Goal: Find specific fact: Find contact information

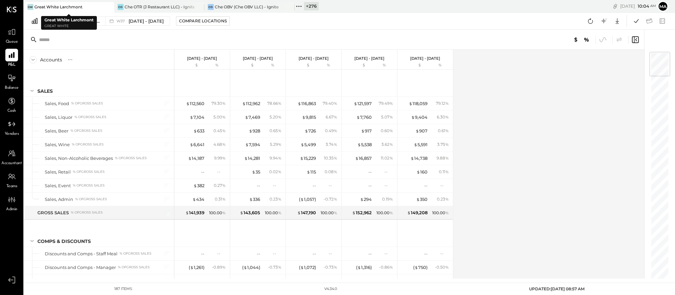
click at [107, 7] on icon at bounding box center [108, 7] width 8 height 8
click at [108, 7] on icon at bounding box center [108, 6] width 3 height 3
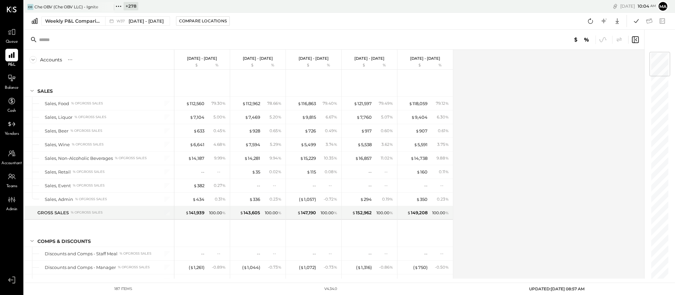
click at [108, 7] on icon at bounding box center [108, 6] width 3 height 3
click at [30, 7] on icon at bounding box center [28, 6] width 9 height 9
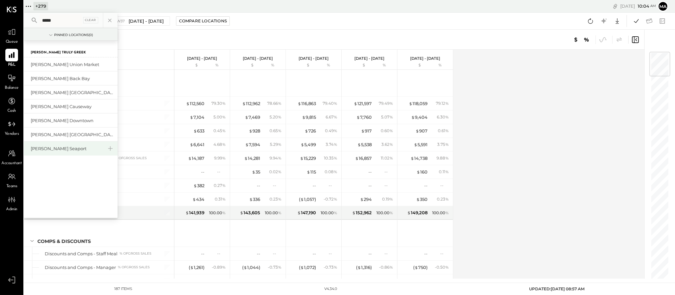
type input "*****"
click at [62, 147] on div "[PERSON_NAME] Seaport" at bounding box center [67, 149] width 72 height 6
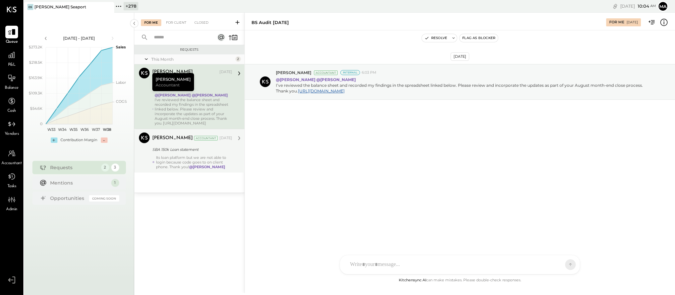
click at [166, 162] on div "Its loan platform but we are not able to login because code goes to on client p…" at bounding box center [194, 162] width 76 height 14
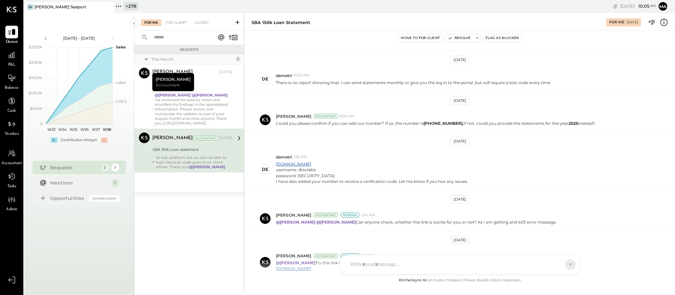
scroll to position [171, 0]
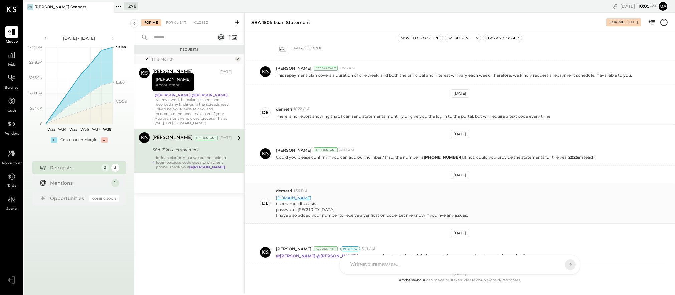
click at [294, 198] on link "[DOMAIN_NAME]" at bounding box center [293, 197] width 35 height 5
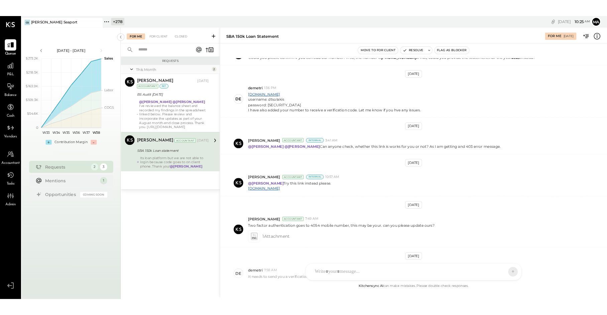
scroll to position [283, 0]
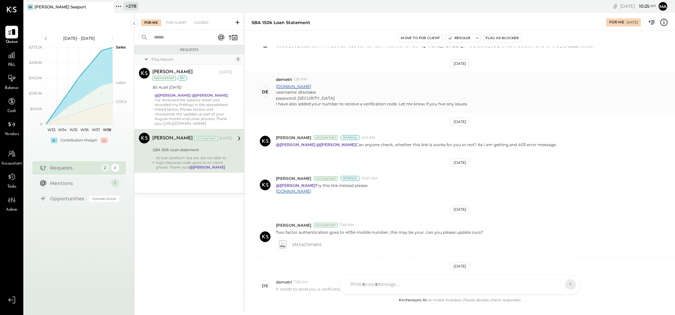
click at [307, 93] on div "username: dtsolakis" at bounding box center [372, 92] width 192 height 6
copy div "dtsolakis"
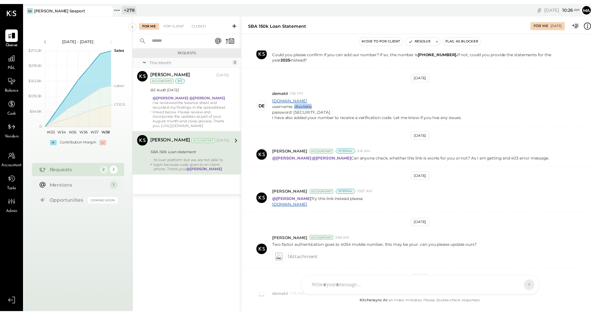
scroll to position [289, 0]
